Goal: Task Accomplishment & Management: Complete application form

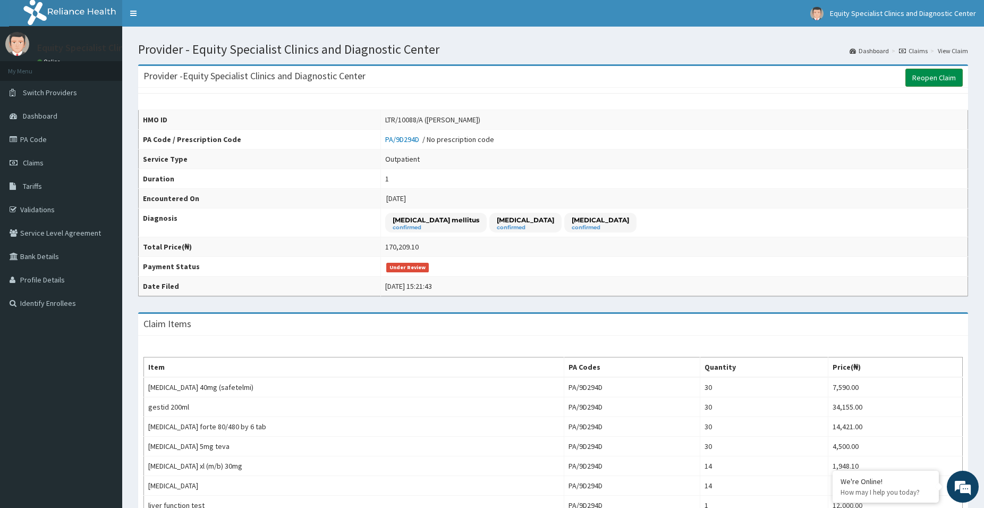
click at [926, 75] on link "Reopen Claim" at bounding box center [934, 78] width 57 height 18
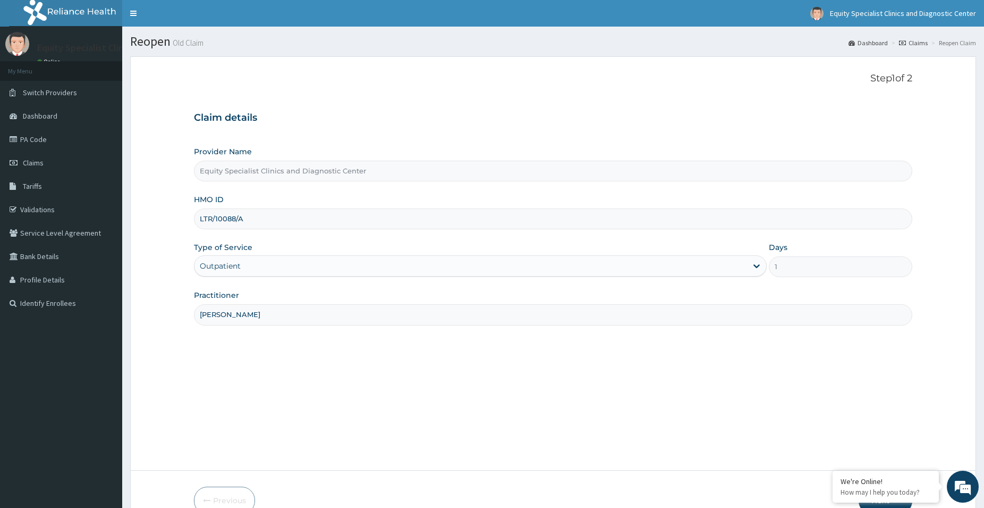
click at [917, 43] on link "Claims" at bounding box center [913, 42] width 29 height 9
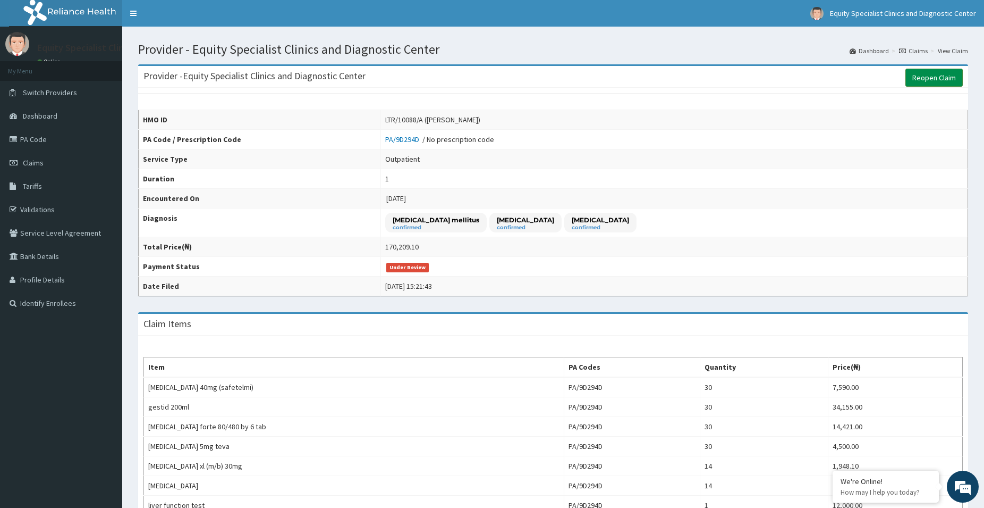
click at [947, 73] on link "Reopen Claim" at bounding box center [934, 78] width 57 height 18
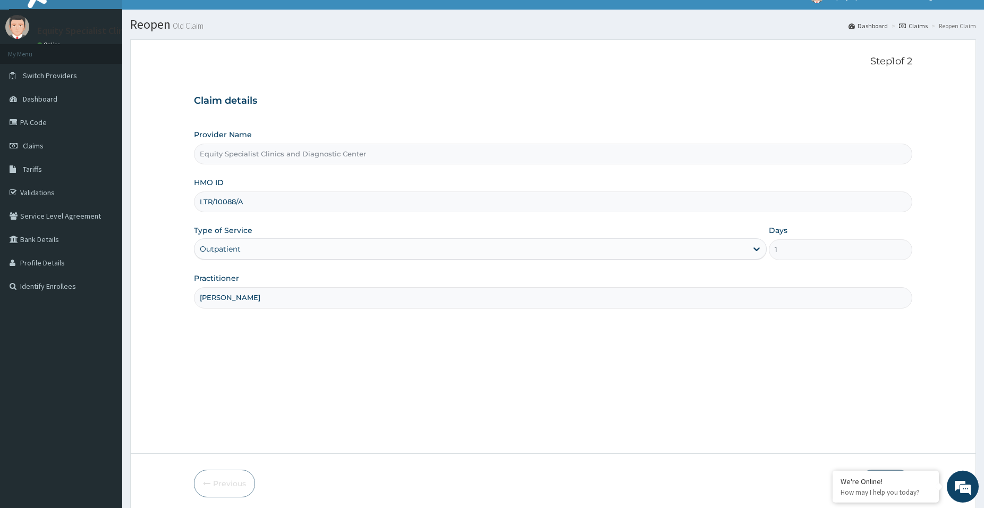
scroll to position [58, 0]
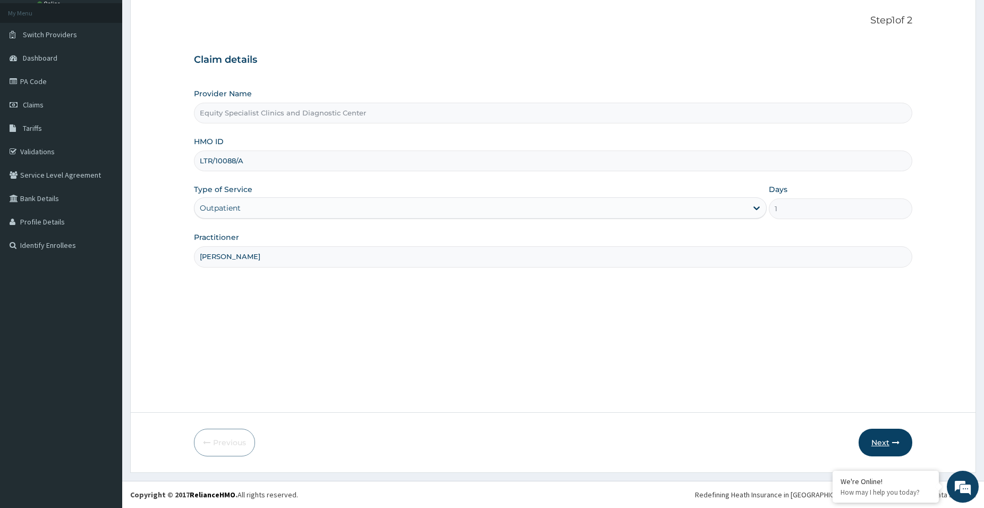
click at [880, 445] on button "Next" at bounding box center [886, 442] width 54 height 28
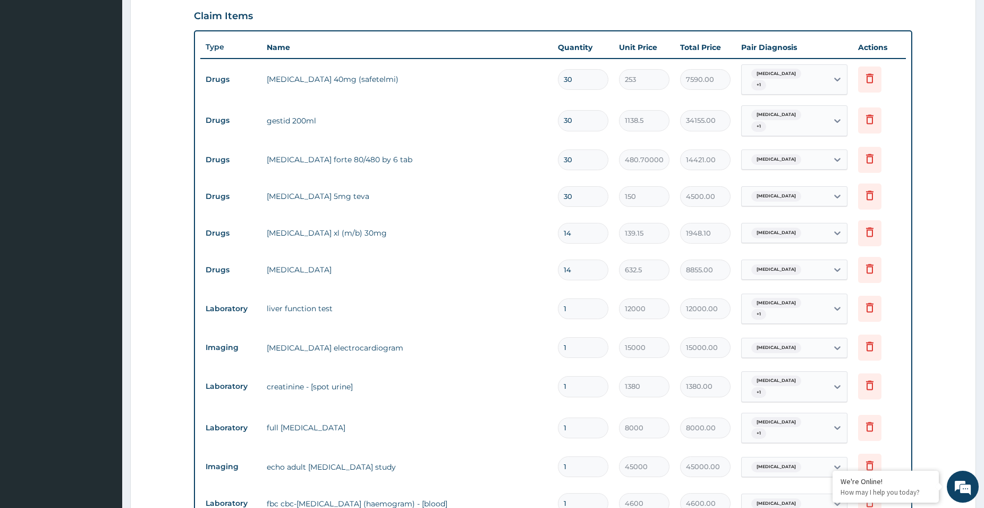
scroll to position [192, 0]
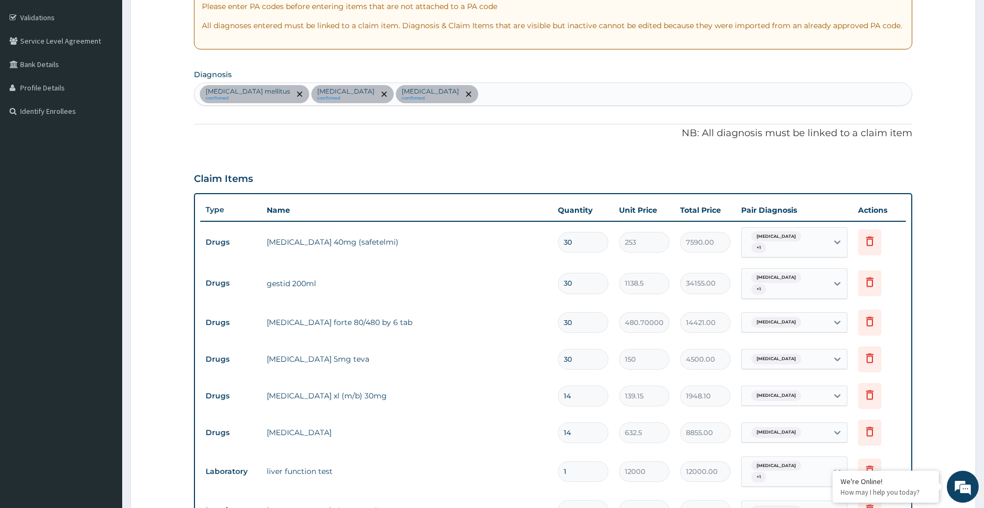
click at [583, 284] on input "30" at bounding box center [583, 283] width 50 height 21
type input "1"
type input "1138.50"
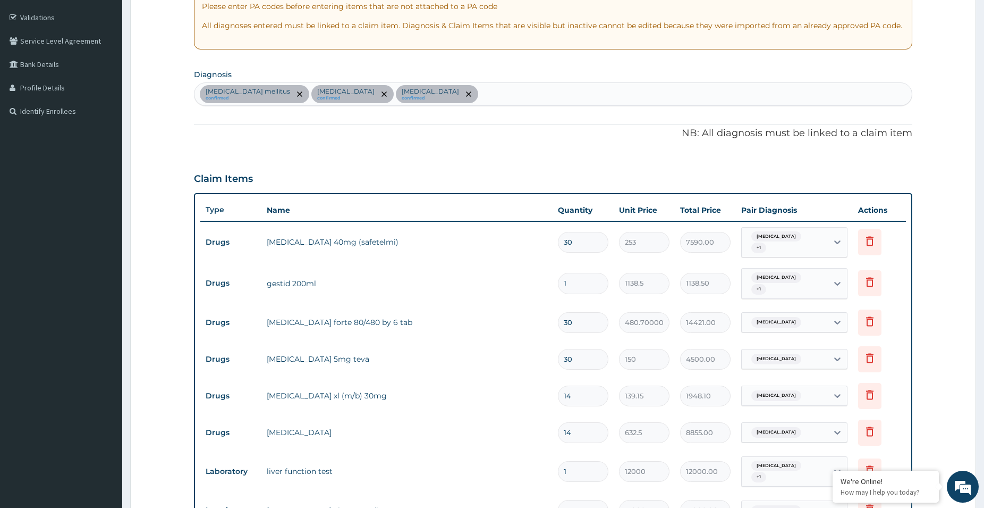
type input "1"
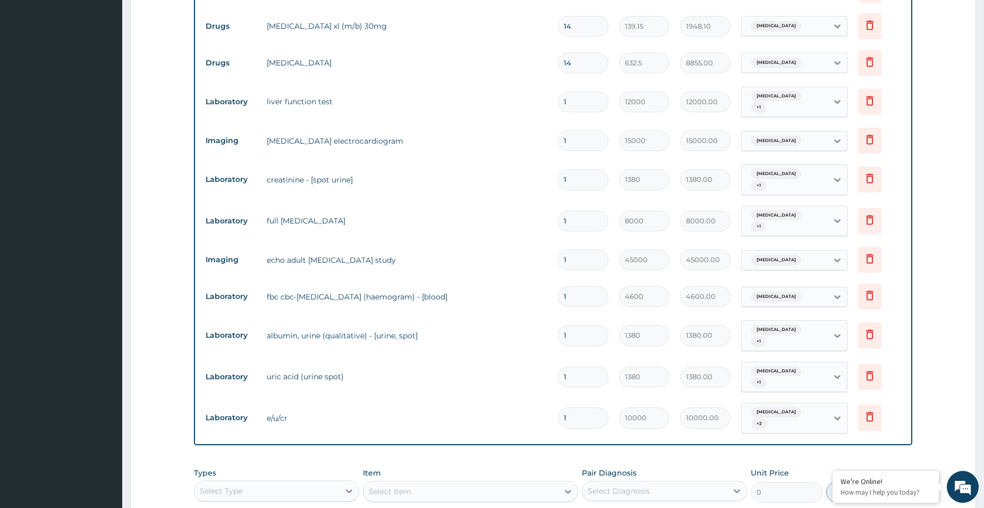
scroll to position [571, 0]
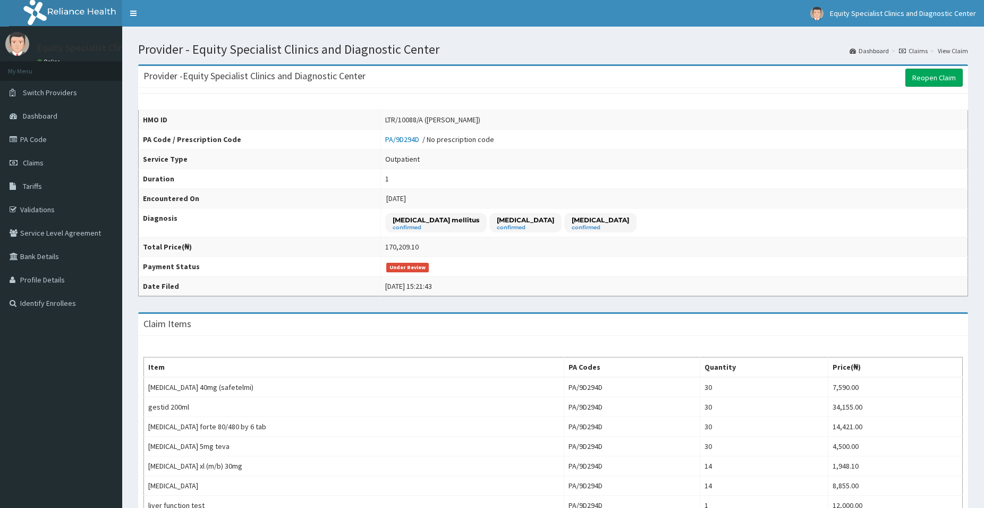
scroll to position [398, 0]
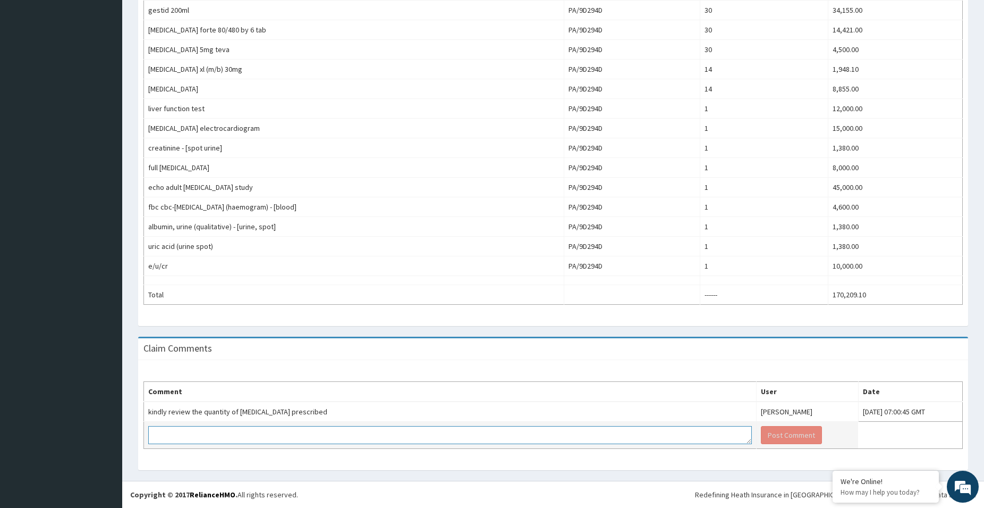
click at [509, 437] on textarea at bounding box center [450, 435] width 604 height 18
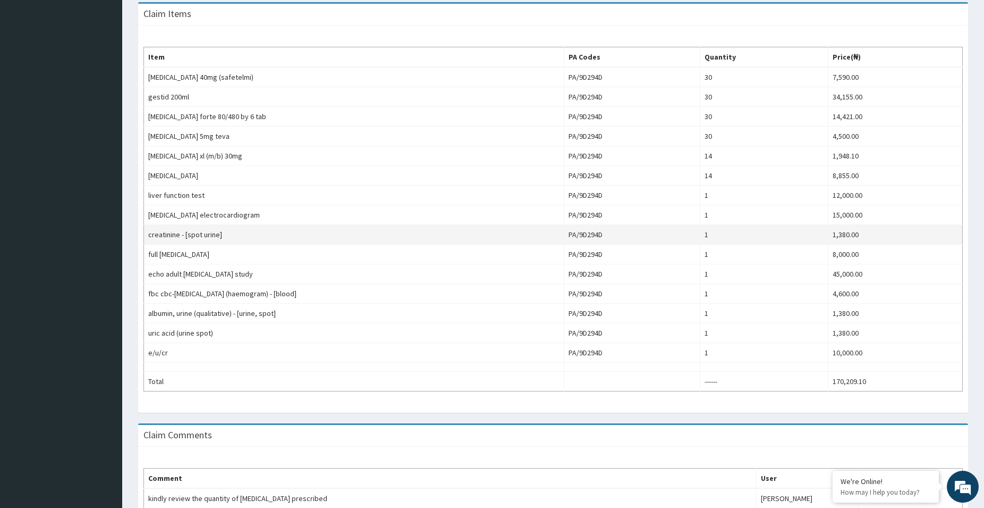
scroll to position [343, 0]
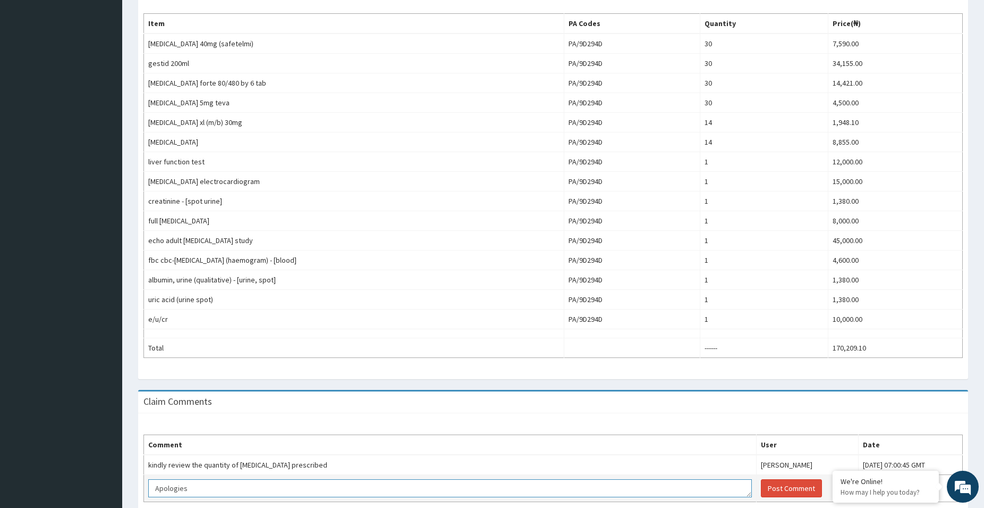
click at [267, 485] on textarea "Apologies" at bounding box center [450, 488] width 604 height 18
type textarea "Apologies, this will be reviewed and resubmitted"
click at [779, 483] on button "Post Comment" at bounding box center [791, 488] width 61 height 18
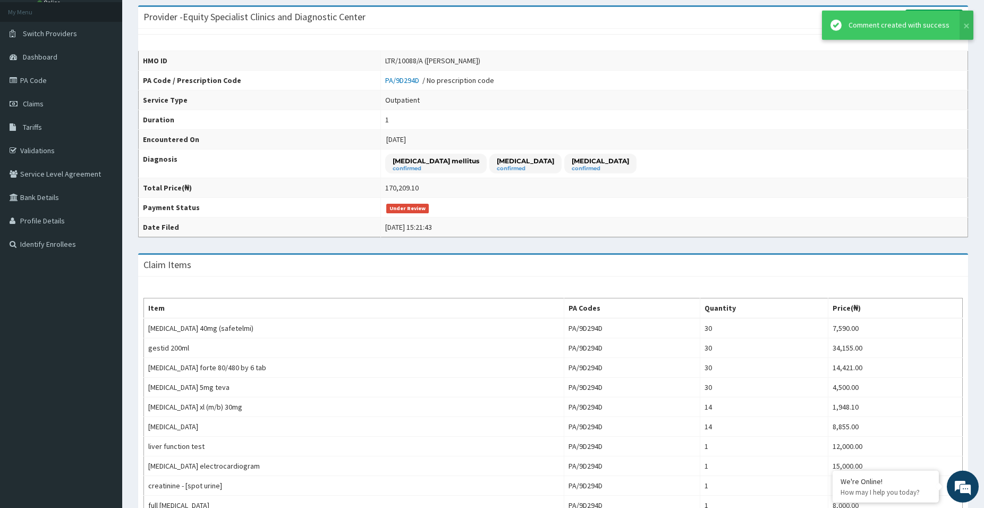
scroll to position [0, 0]
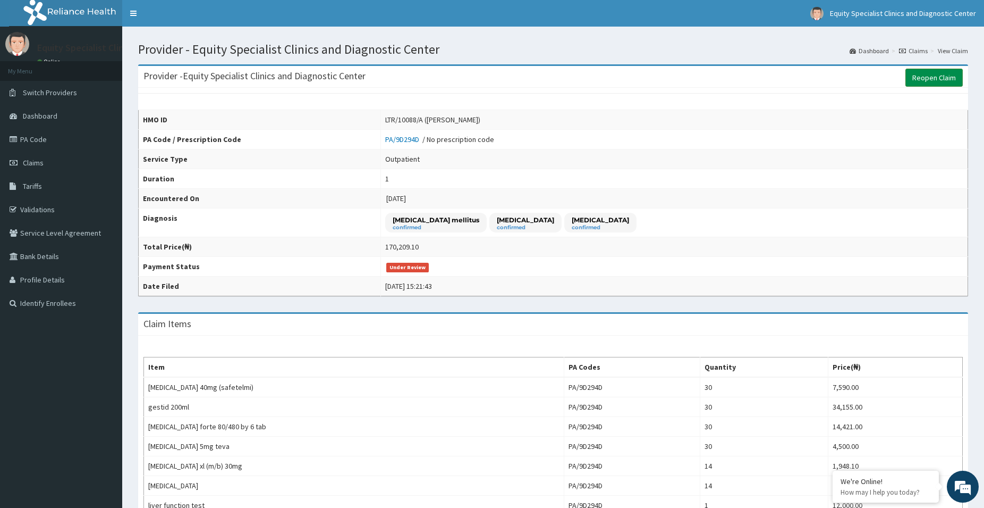
click at [934, 80] on link "Reopen Claim" at bounding box center [934, 78] width 57 height 18
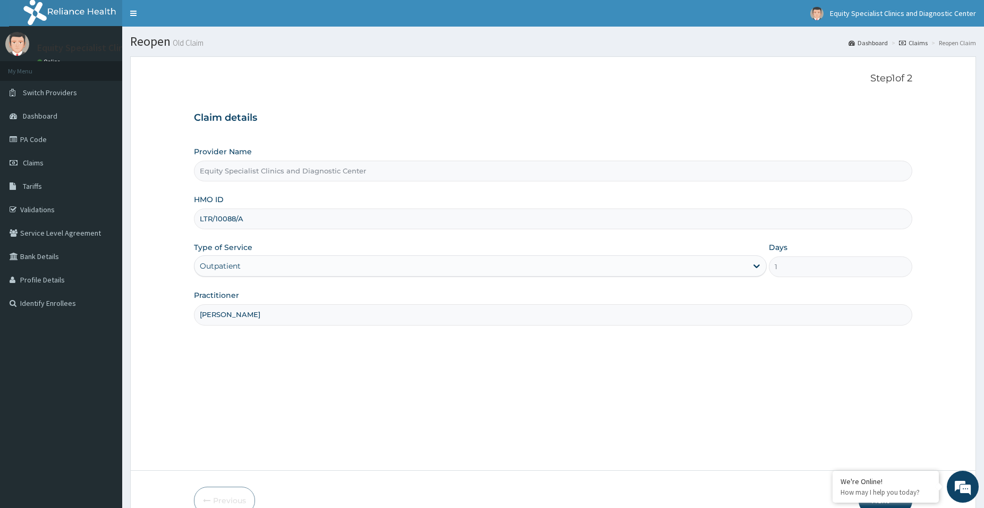
scroll to position [58, 0]
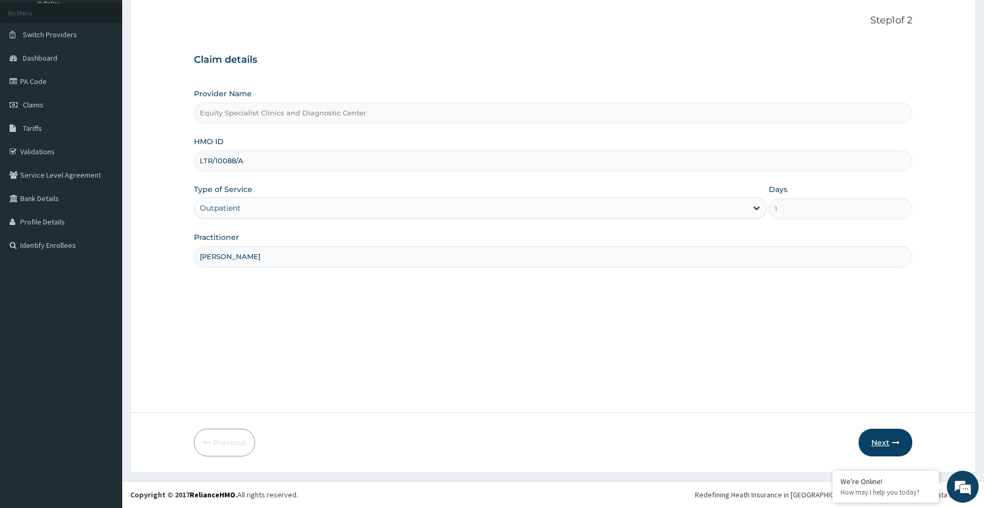
click at [883, 445] on button "Next" at bounding box center [886, 442] width 54 height 28
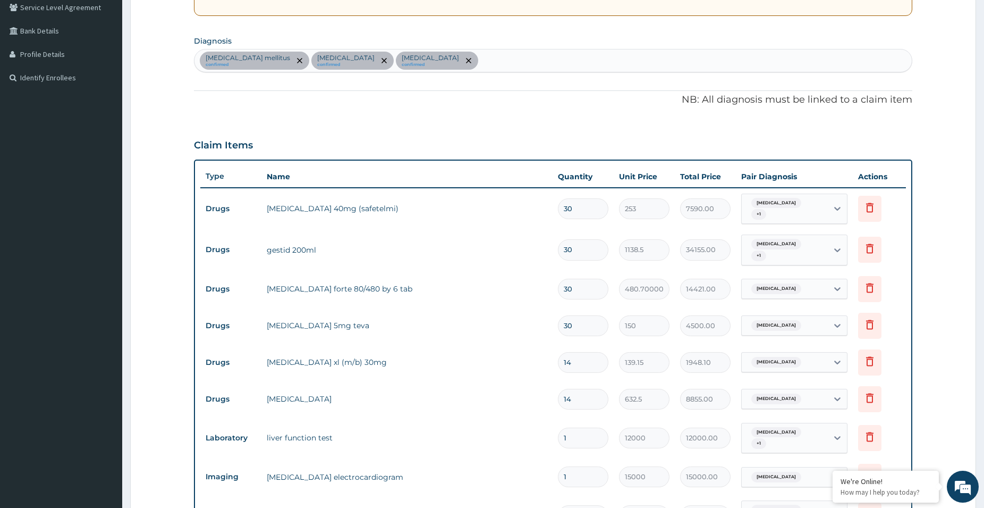
scroll to position [192, 0]
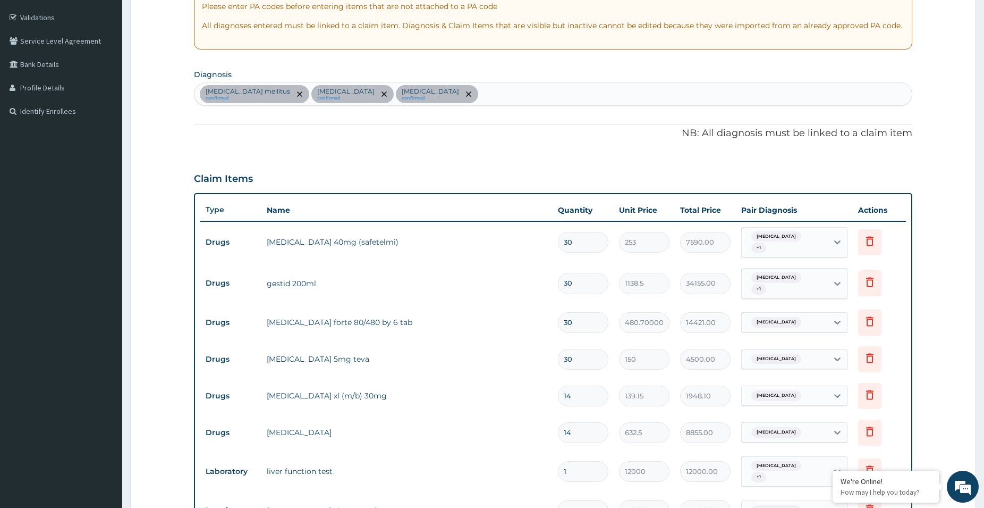
click at [577, 282] on input "30" at bounding box center [583, 283] width 50 height 21
type input "3"
type input "3415.50"
type input "0.00"
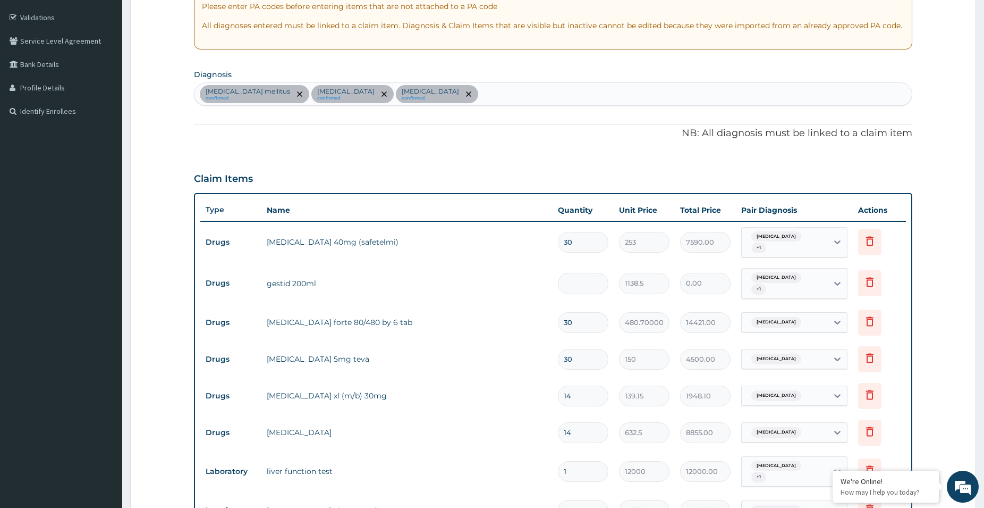
type input "1"
type input "1138.50"
type input "1"
click at [593, 317] on input "30" at bounding box center [583, 322] width 50 height 21
type input "3"
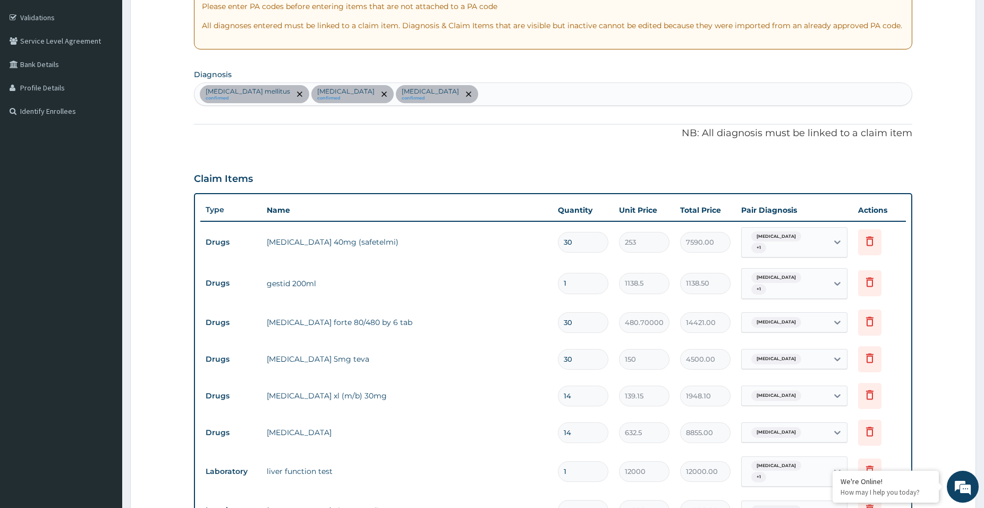
type input "1442.10"
type input "0.00"
type input "6"
type input "2884.20"
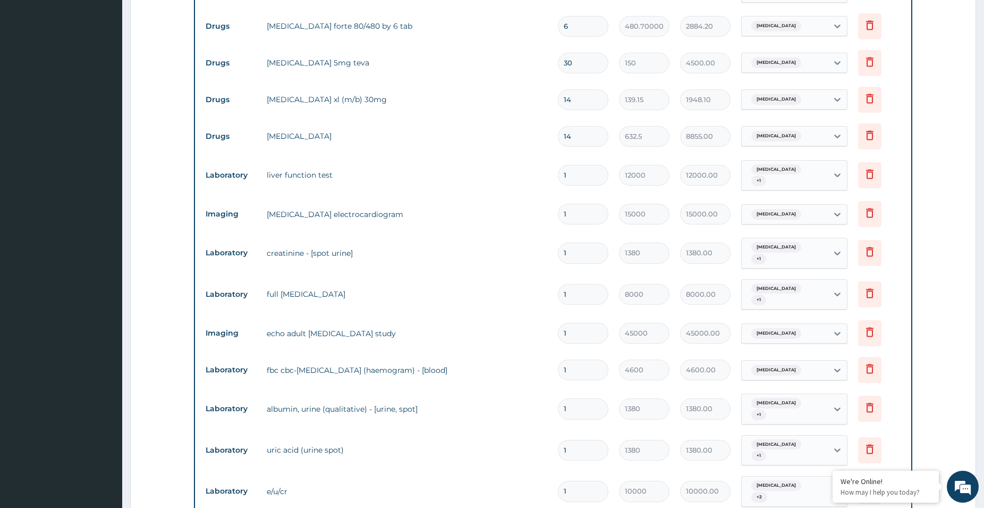
scroll to position [680, 0]
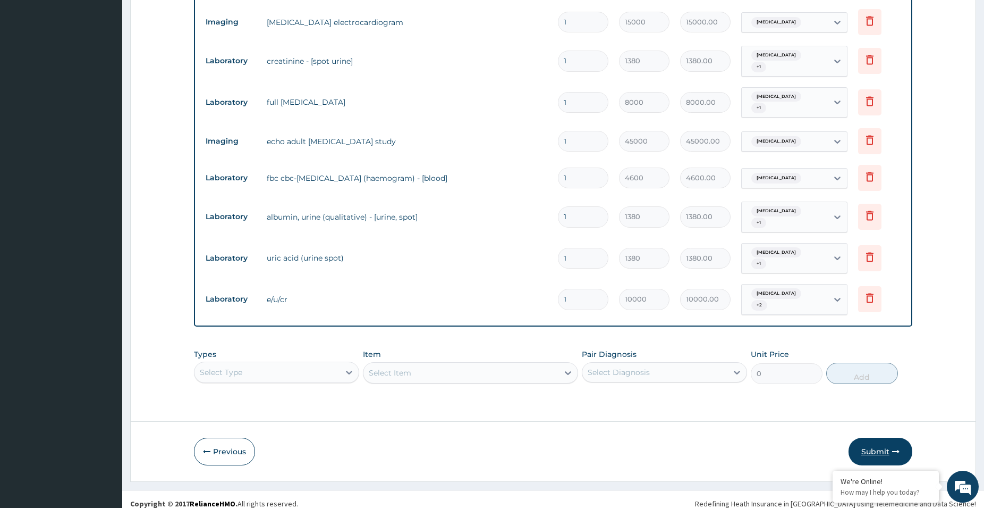
type input "6"
click at [879, 440] on button "Submit" at bounding box center [881, 451] width 64 height 28
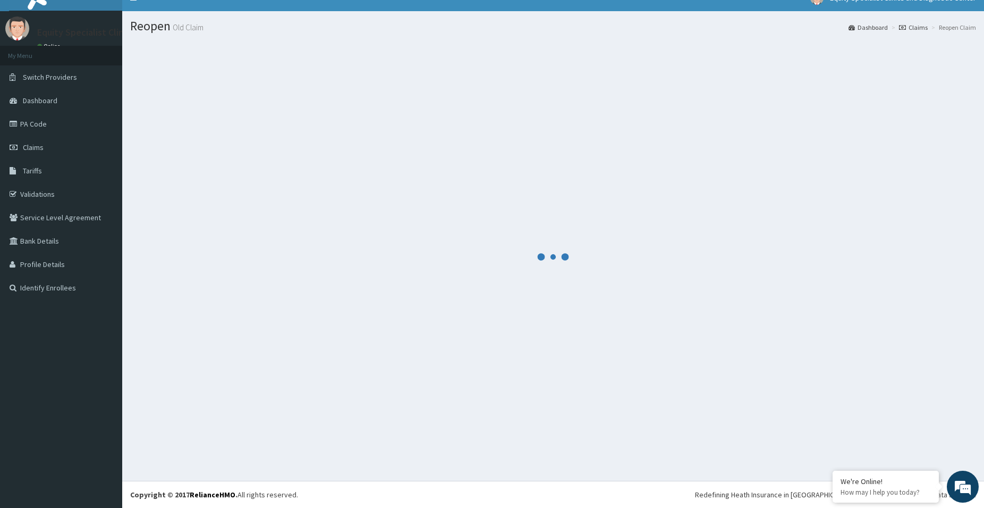
scroll to position [15, 0]
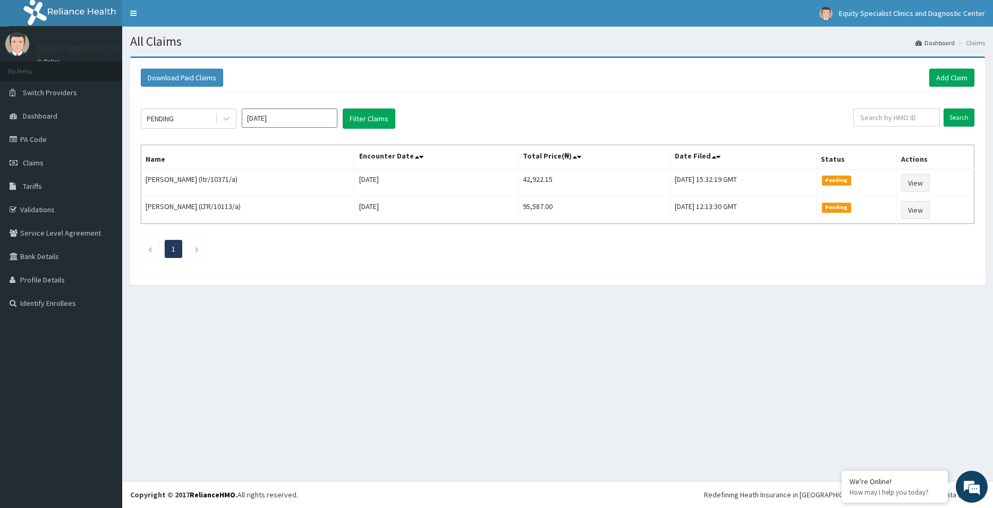
click at [274, 121] on input "[DATE]" at bounding box center [290, 117] width 96 height 19
click at [257, 206] on div "[DATE]" at bounding box center [258, 207] width 21 height 20
type input "[DATE]"
click at [364, 125] on button "Filter Claims" at bounding box center [369, 118] width 53 height 20
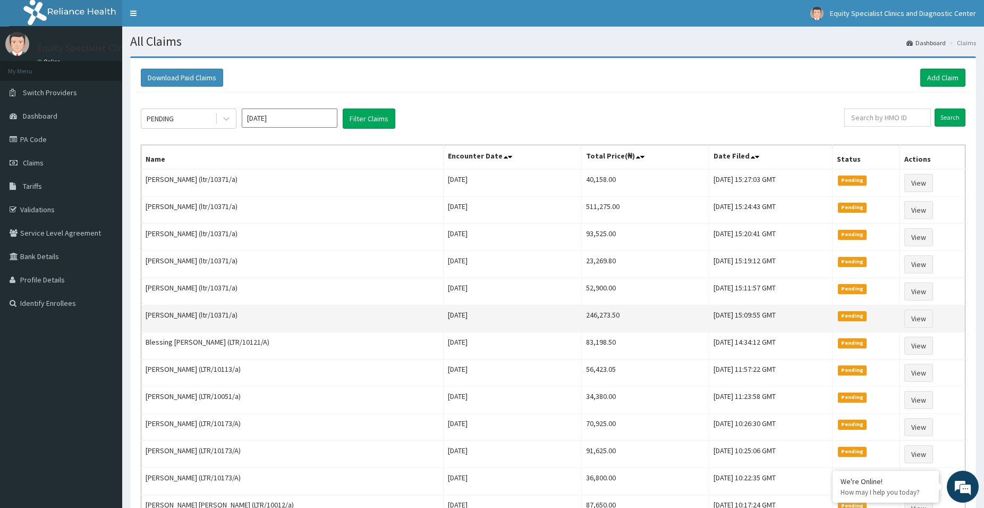
click at [332, 324] on td "[PERSON_NAME] (ltr/10371/a)" at bounding box center [292, 318] width 302 height 27
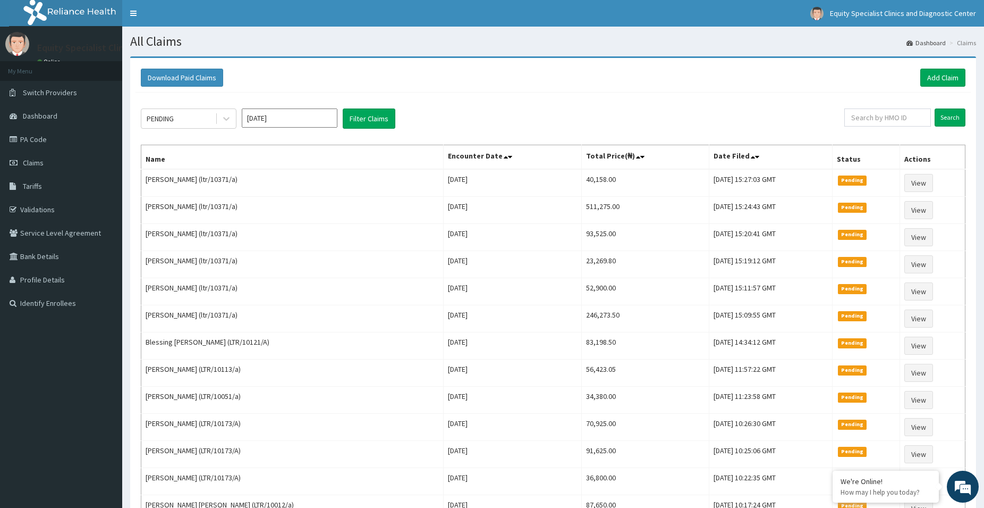
click at [283, 122] on input "[DATE]" at bounding box center [290, 117] width 96 height 19
click at [195, 122] on div "PENDING" at bounding box center [178, 118] width 74 height 17
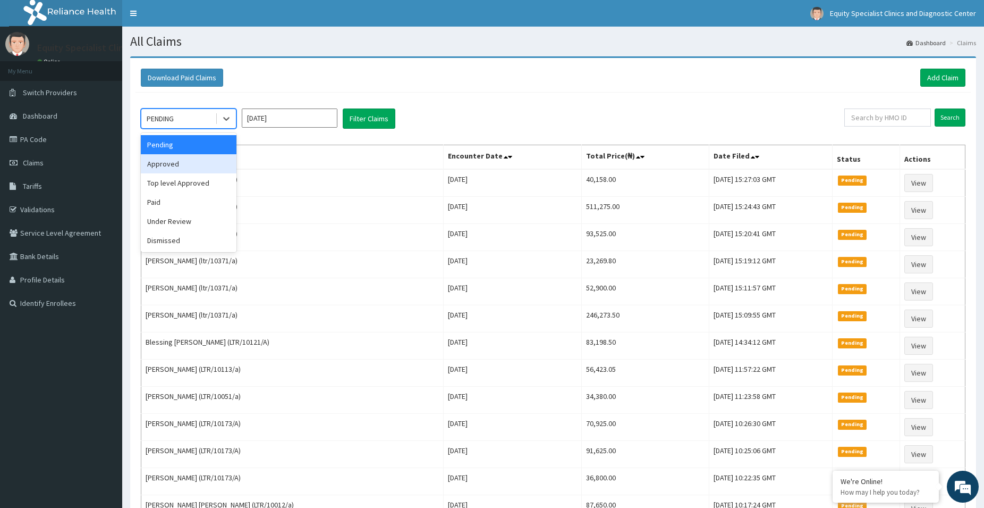
drag, startPoint x: 195, startPoint y: 166, endPoint x: 200, endPoint y: 164, distance: 5.7
click at [195, 167] on div "Approved" at bounding box center [189, 163] width 96 height 19
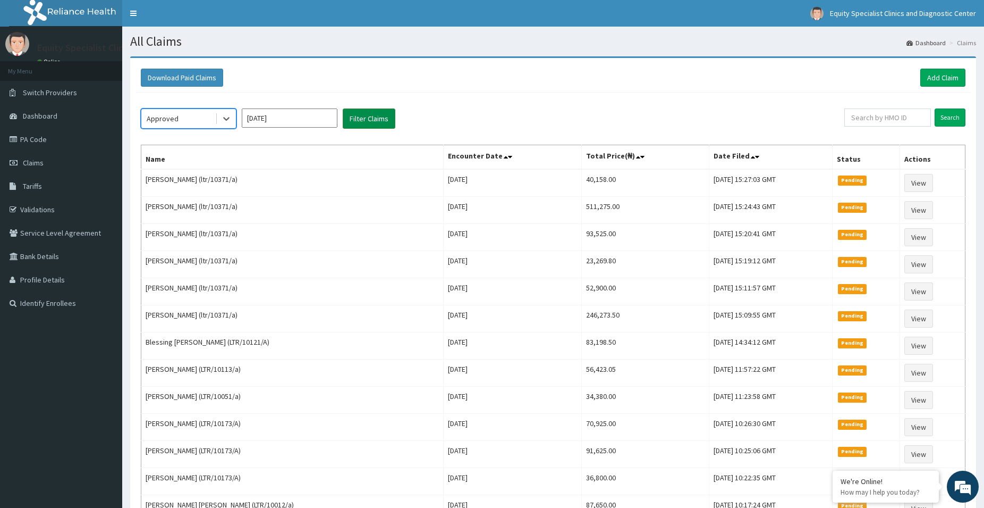
click at [374, 120] on button "Filter Claims" at bounding box center [369, 118] width 53 height 20
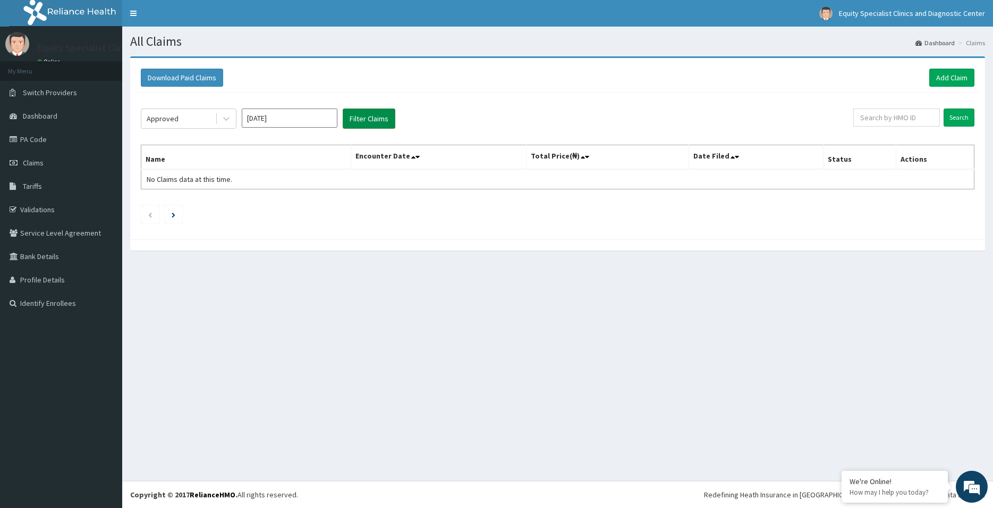
click at [365, 116] on button "Filter Claims" at bounding box center [369, 118] width 53 height 20
click at [307, 117] on input "[DATE]" at bounding box center [290, 117] width 96 height 19
click at [260, 203] on div "[DATE]" at bounding box center [258, 207] width 21 height 20
click at [369, 115] on button "Filter Claims" at bounding box center [369, 118] width 53 height 20
click at [226, 118] on icon at bounding box center [226, 118] width 11 height 11
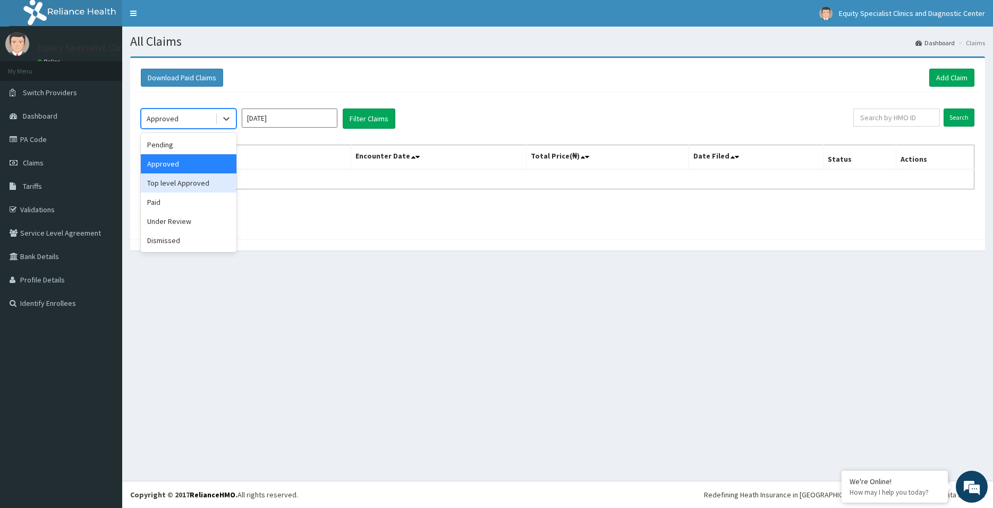
click at [205, 186] on div "Top level Approved" at bounding box center [189, 182] width 96 height 19
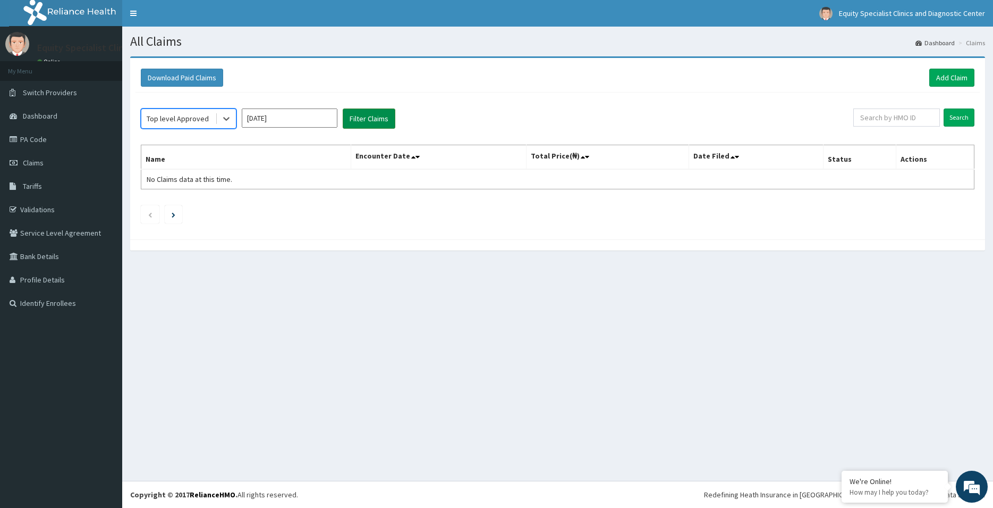
click at [360, 120] on button "Filter Claims" at bounding box center [369, 118] width 53 height 20
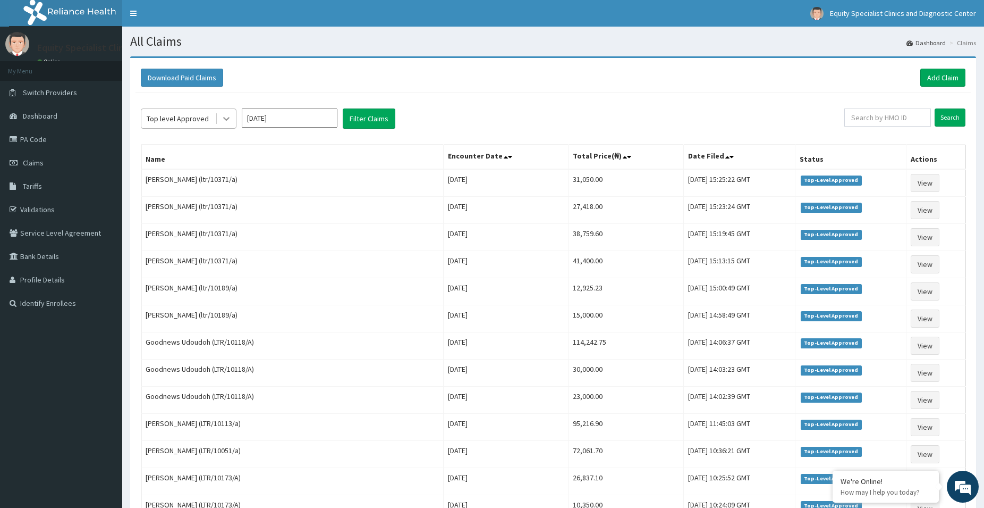
click at [230, 117] on icon at bounding box center [226, 118] width 11 height 11
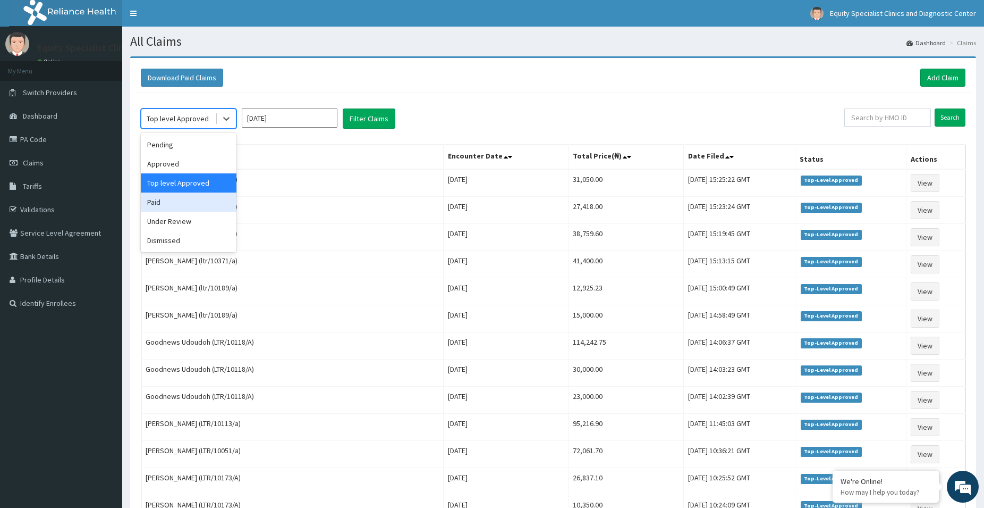
click at [221, 210] on div "Paid" at bounding box center [189, 201] width 96 height 19
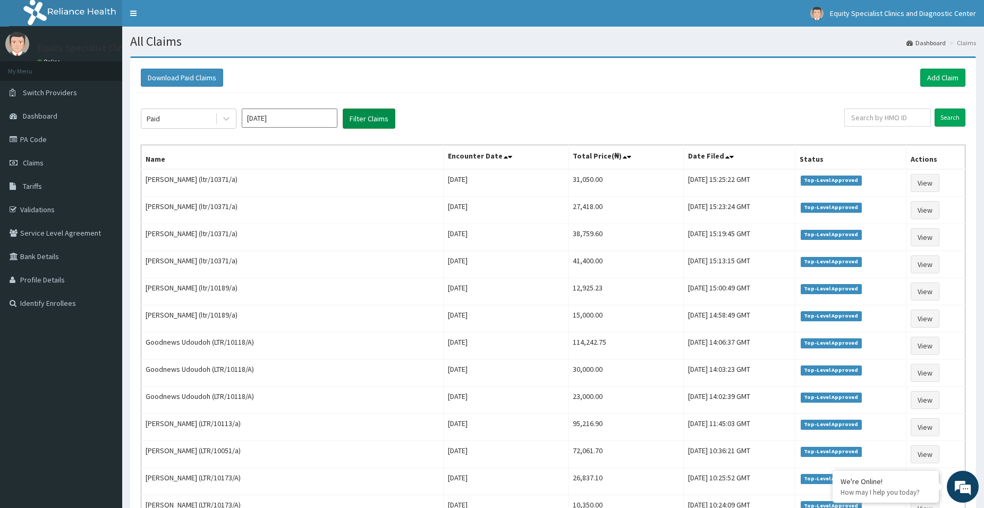
click at [368, 116] on button "Filter Claims" at bounding box center [369, 118] width 53 height 20
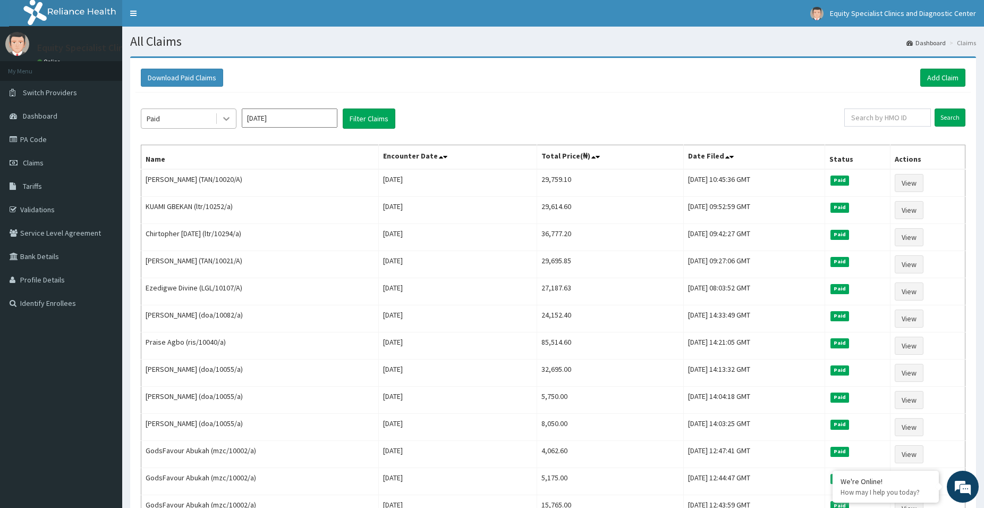
click at [230, 121] on icon at bounding box center [226, 118] width 11 height 11
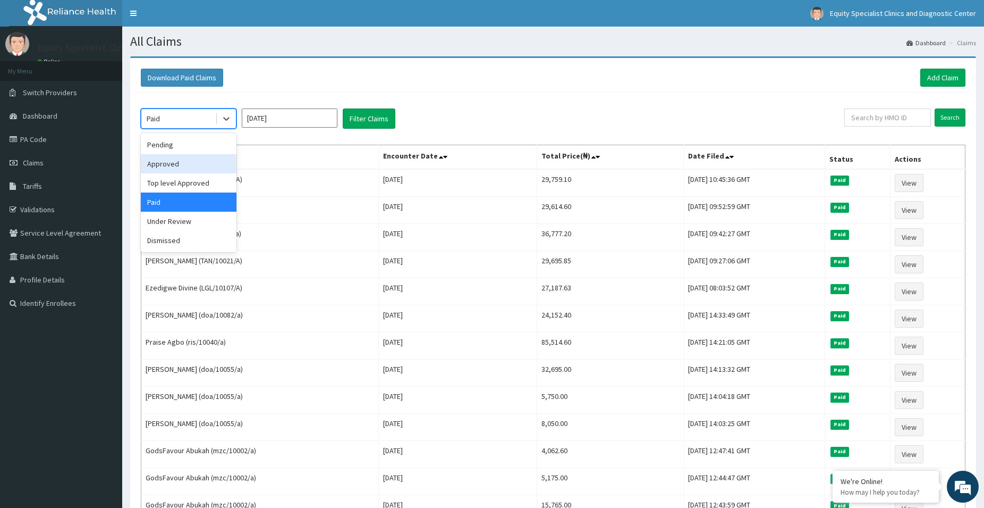
click at [195, 171] on div "Approved" at bounding box center [189, 163] width 96 height 19
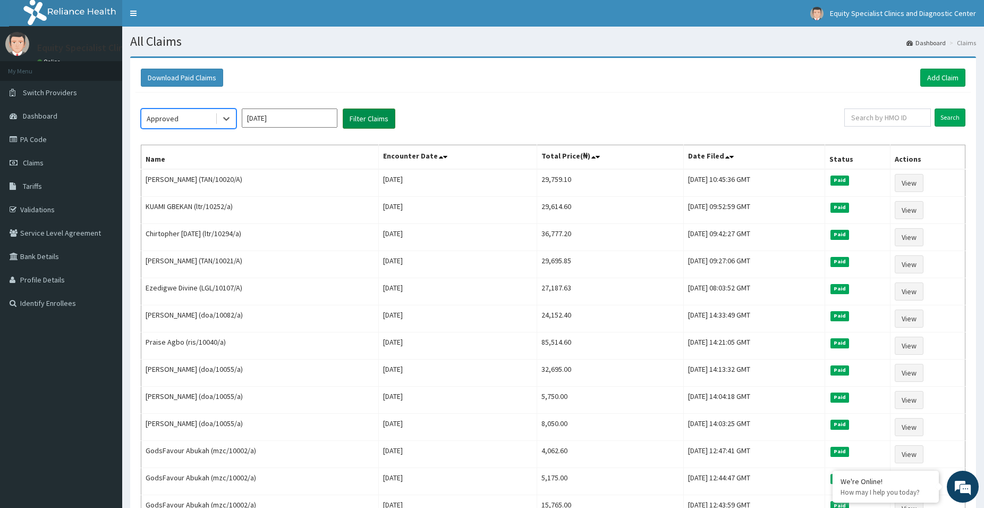
click at [365, 116] on button "Filter Claims" at bounding box center [369, 118] width 53 height 20
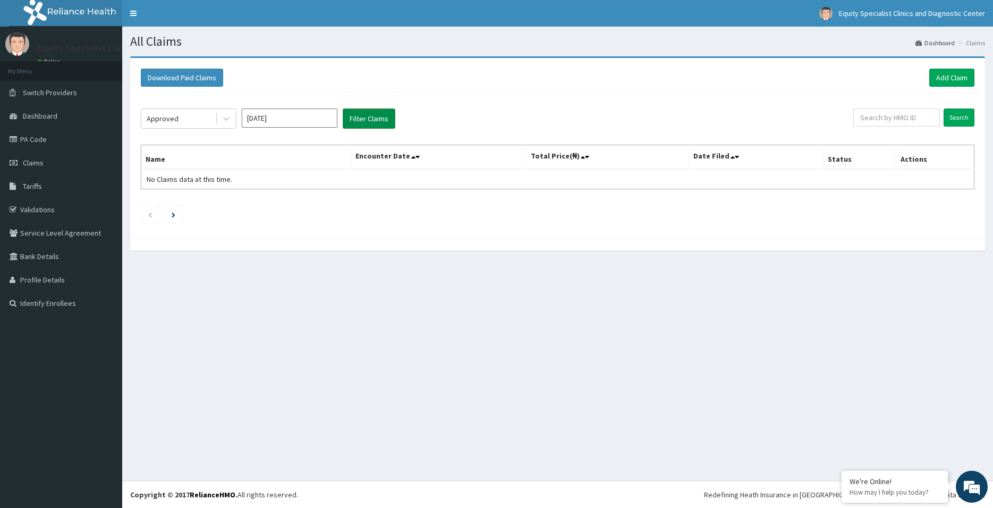
click at [365, 116] on button "Filter Claims" at bounding box center [369, 118] width 53 height 20
click at [277, 117] on input "[DATE]" at bounding box center [290, 117] width 96 height 19
click at [260, 200] on div "[DATE]" at bounding box center [258, 207] width 21 height 20
click at [374, 113] on button "Filter Claims" at bounding box center [369, 118] width 53 height 20
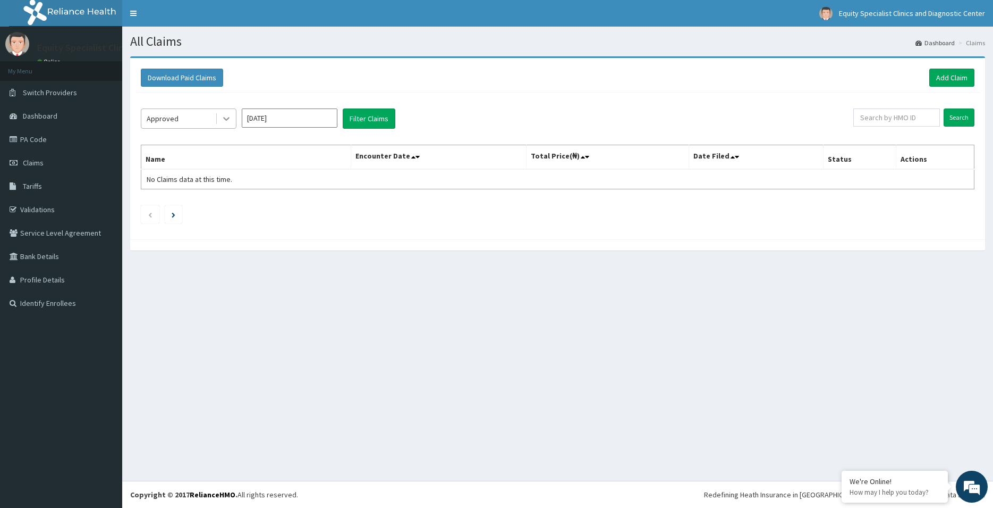
click at [223, 115] on icon at bounding box center [226, 118] width 11 height 11
click at [391, 110] on button "Filter Claims" at bounding box center [369, 118] width 53 height 20
click at [376, 115] on button "Filter Claims" at bounding box center [369, 118] width 53 height 20
click at [271, 122] on input "[DATE]" at bounding box center [290, 117] width 96 height 19
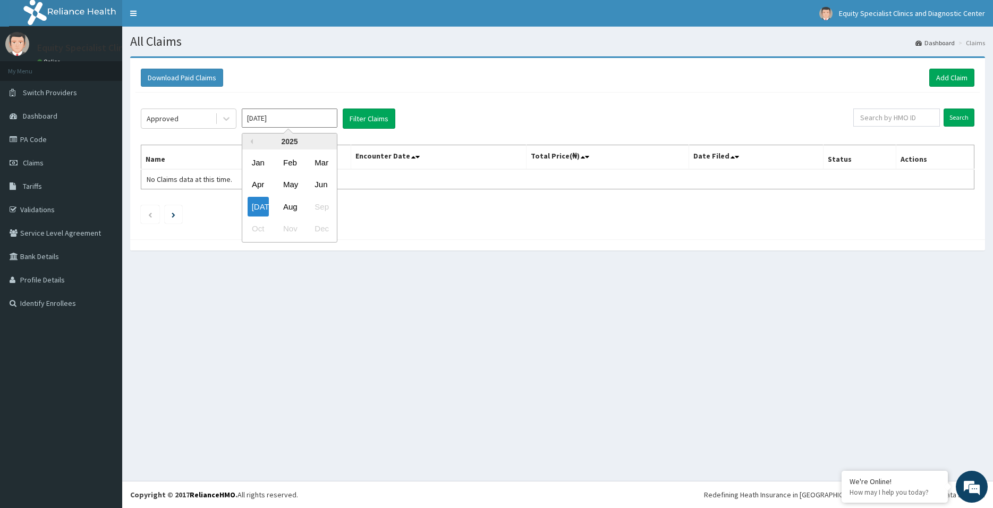
click at [316, 118] on input "[DATE]" at bounding box center [290, 117] width 96 height 19
click at [366, 116] on button "Filter Claims" at bounding box center [369, 118] width 53 height 20
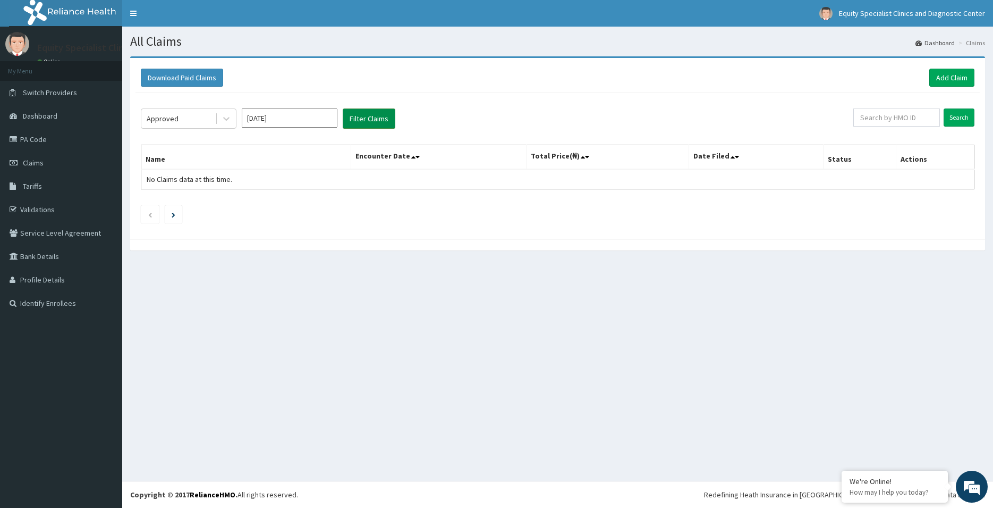
click at [366, 116] on button "Filter Claims" at bounding box center [369, 118] width 53 height 20
click at [234, 122] on div at bounding box center [226, 118] width 19 height 19
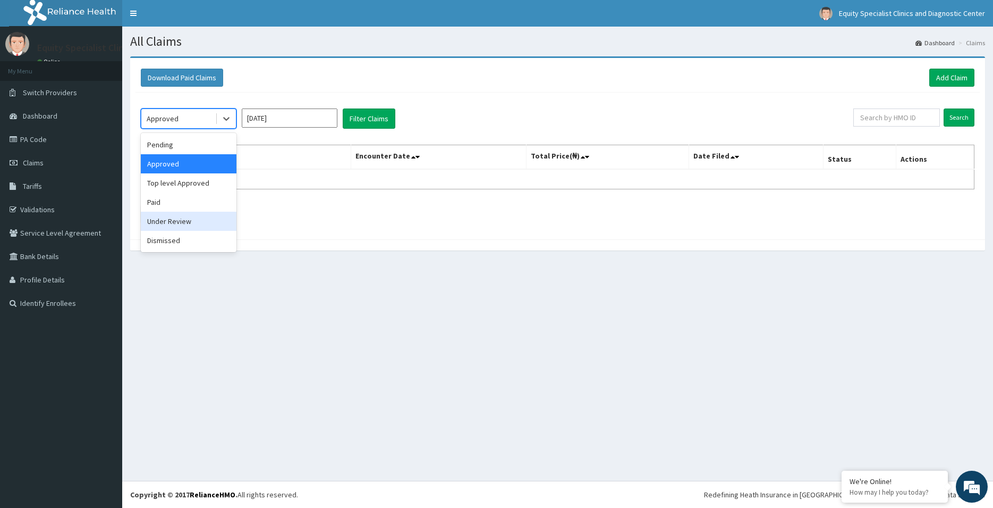
click at [189, 224] on div "Under Review" at bounding box center [189, 221] width 96 height 19
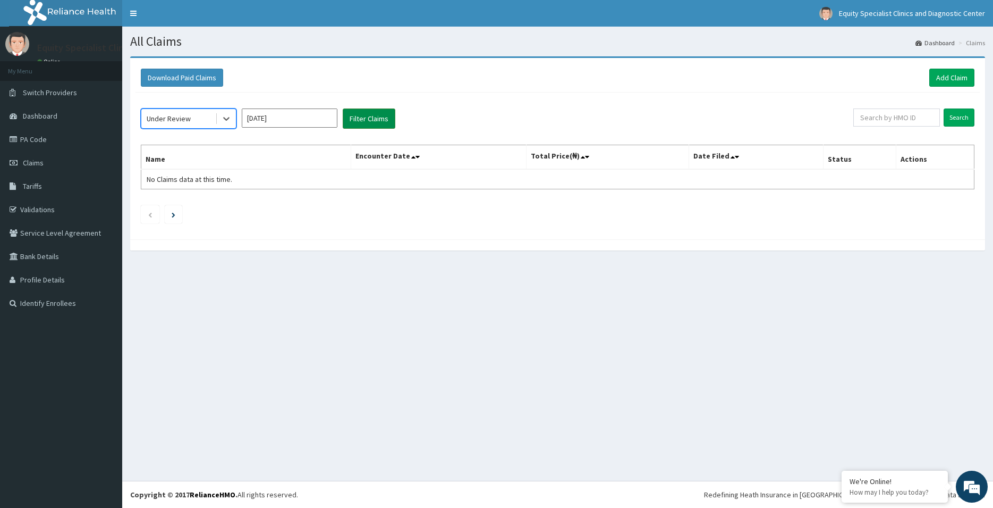
click at [367, 121] on button "Filter Claims" at bounding box center [369, 118] width 53 height 20
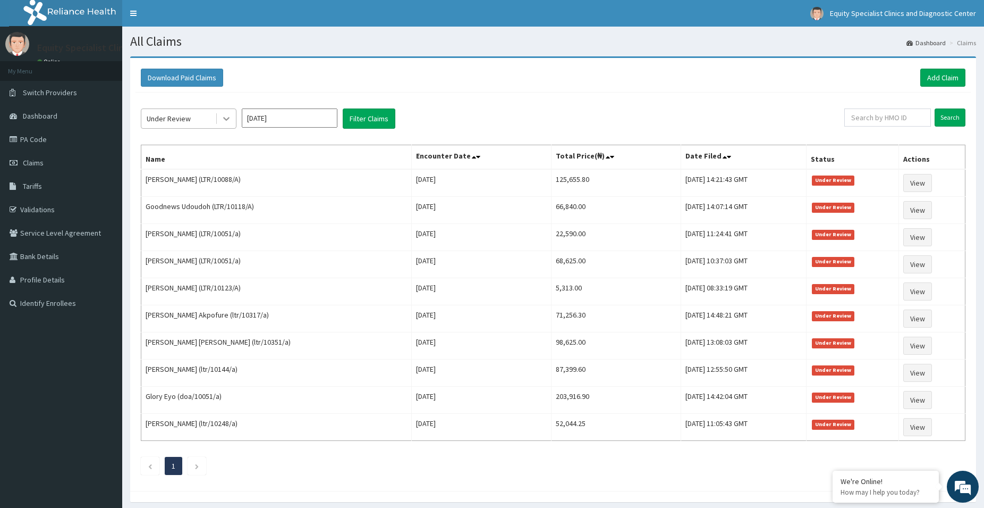
click at [219, 115] on div at bounding box center [226, 118] width 19 height 19
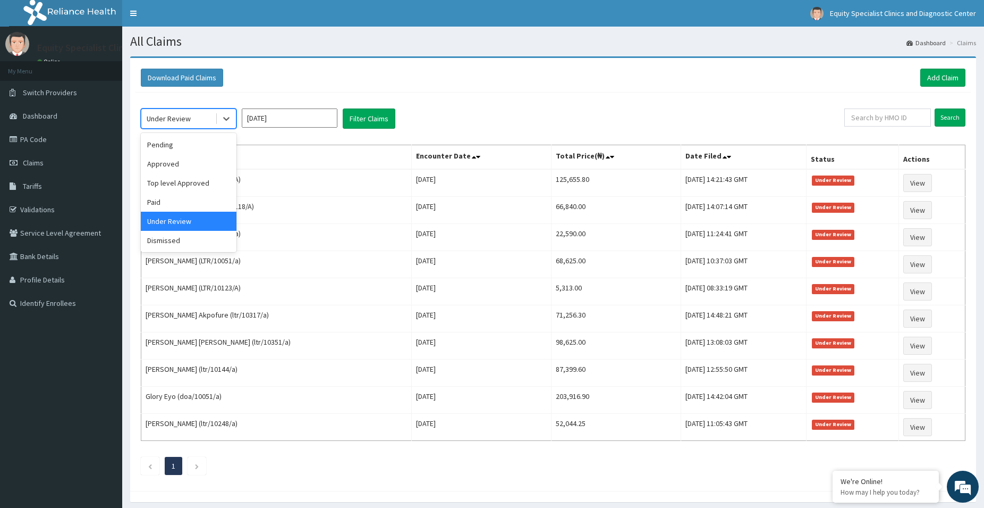
click at [298, 117] on input "[DATE]" at bounding box center [290, 117] width 96 height 19
click at [223, 115] on icon at bounding box center [226, 118] width 11 height 11
click at [190, 162] on div "Approved" at bounding box center [189, 163] width 96 height 19
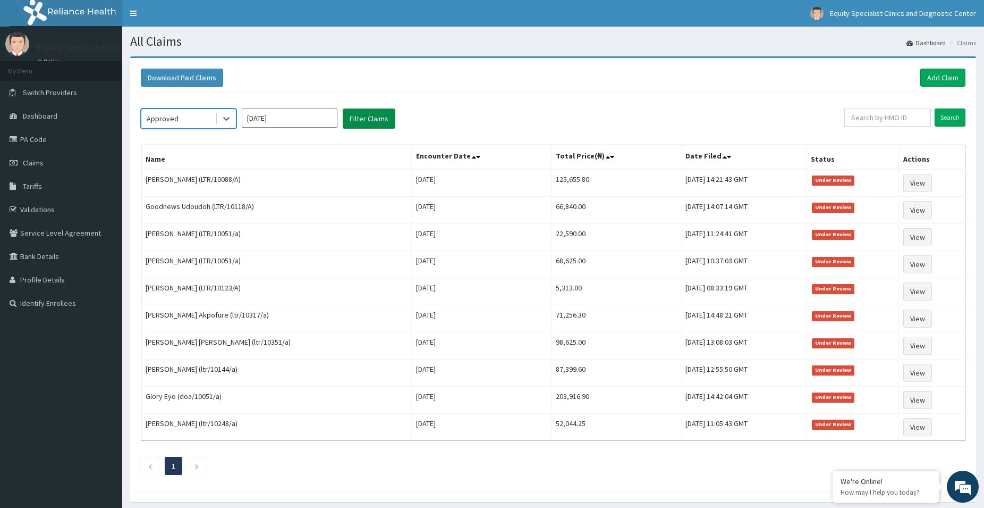
click at [382, 118] on button "Filter Claims" at bounding box center [369, 118] width 53 height 20
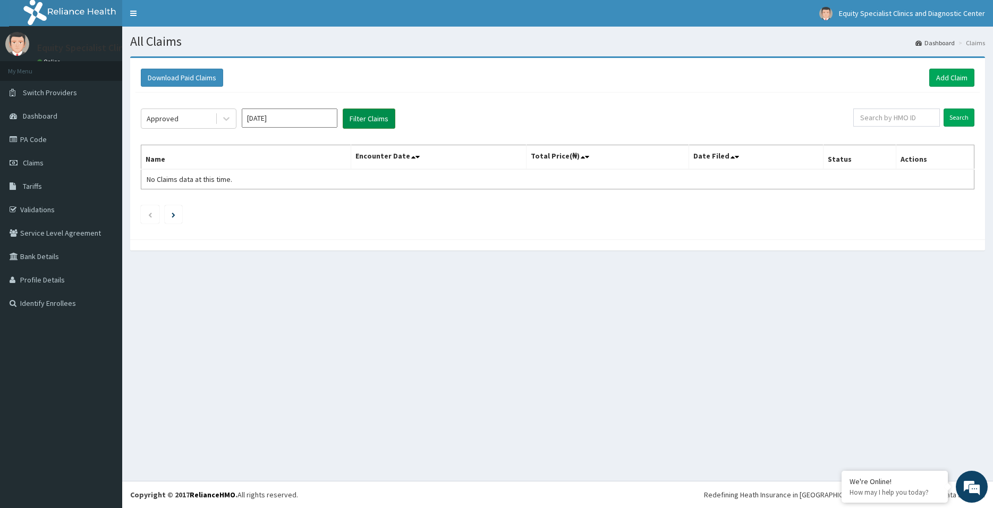
click at [382, 118] on button "Filter Claims" at bounding box center [369, 118] width 53 height 20
click at [287, 115] on input "[DATE]" at bounding box center [290, 117] width 96 height 19
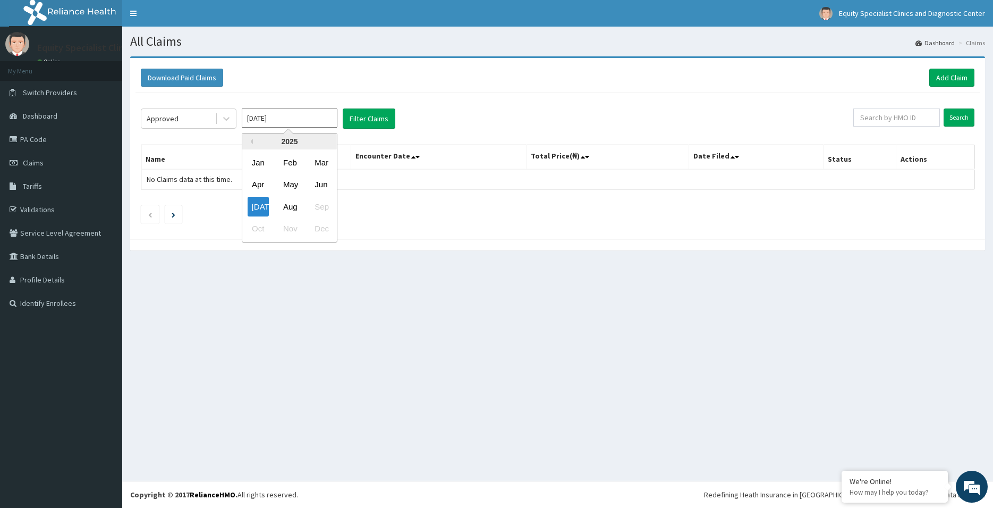
click at [287, 115] on input "[DATE]" at bounding box center [290, 117] width 96 height 19
click at [225, 119] on icon at bounding box center [226, 119] width 6 height 4
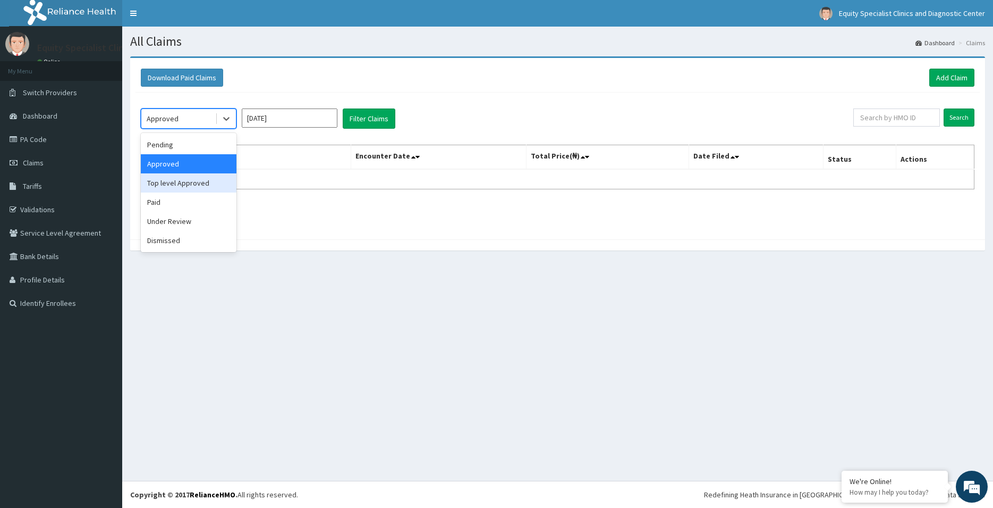
click at [192, 181] on div "Top level Approved" at bounding box center [189, 182] width 96 height 19
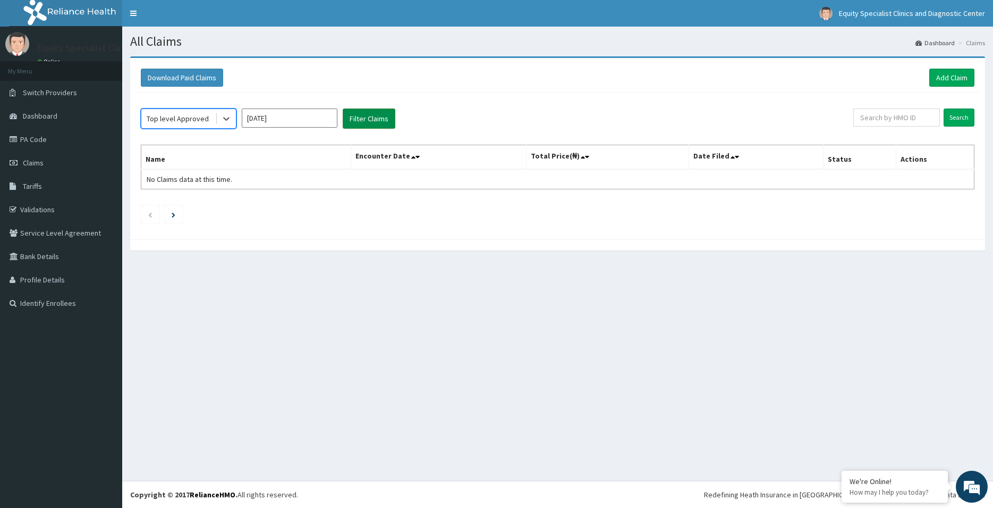
click at [355, 120] on button "Filter Claims" at bounding box center [369, 118] width 53 height 20
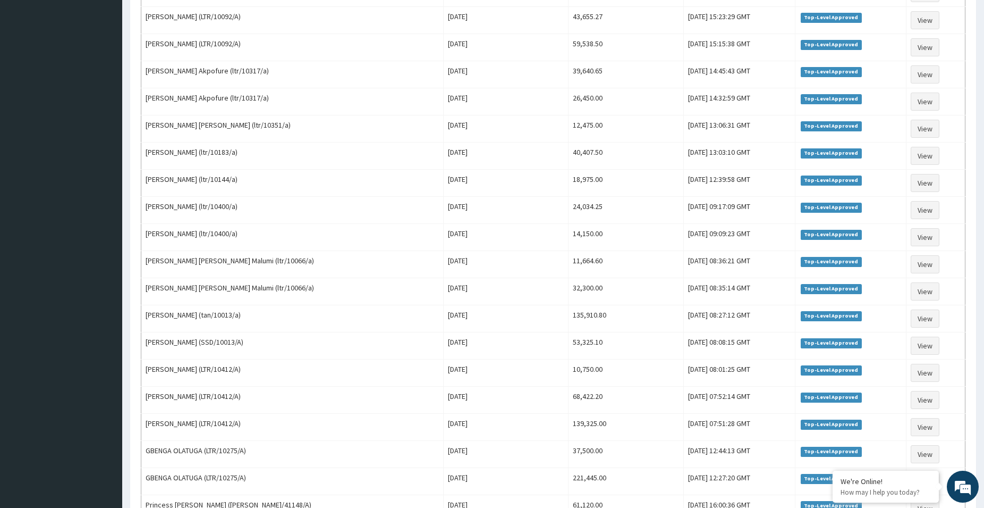
scroll to position [1124, 0]
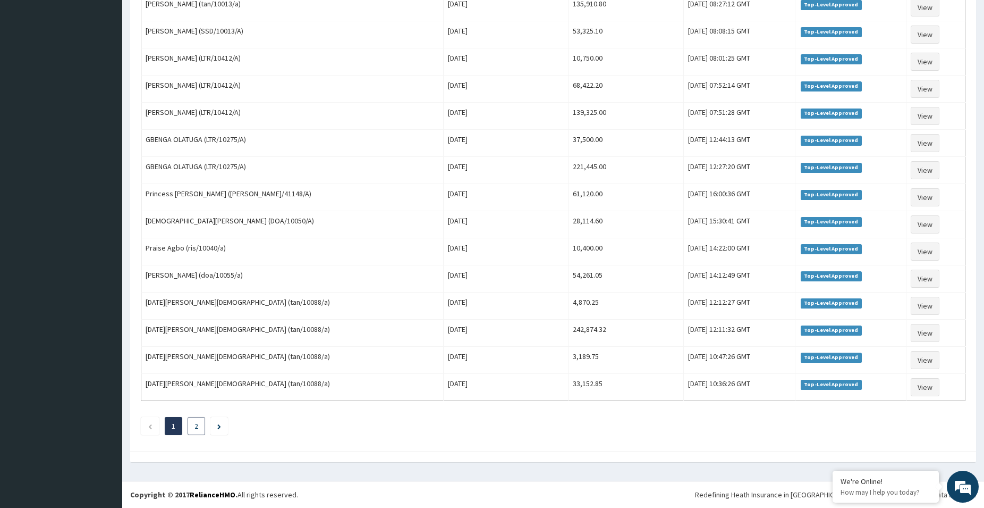
click at [200, 429] on li "2" at bounding box center [197, 426] width 18 height 18
click at [198, 427] on link "2" at bounding box center [197, 426] width 4 height 10
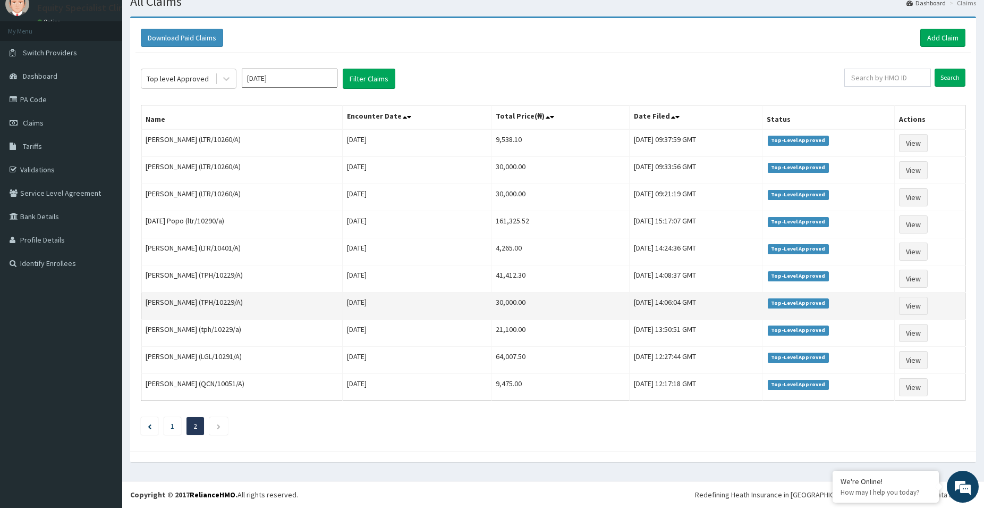
scroll to position [0, 0]
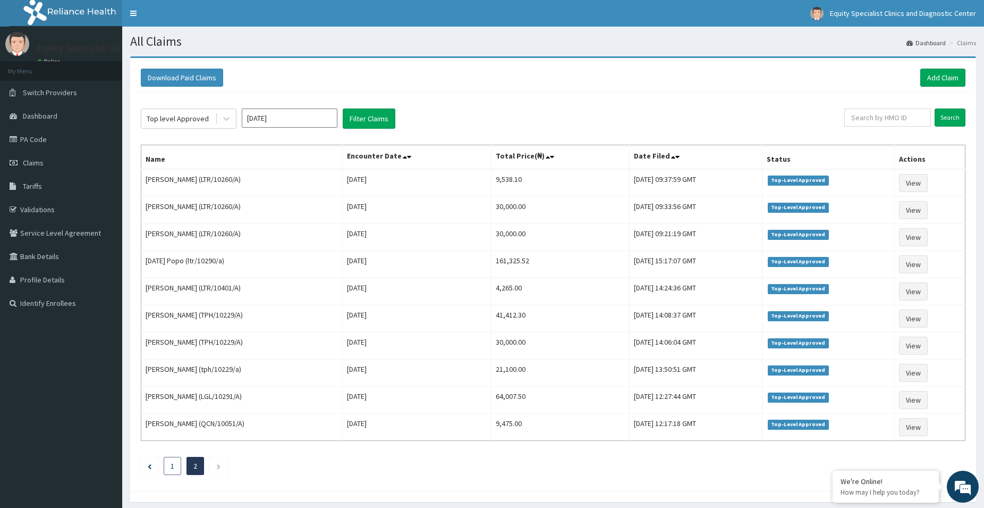
click at [172, 465] on link "1" at bounding box center [173, 466] width 4 height 10
